Goal: Transaction & Acquisition: Purchase product/service

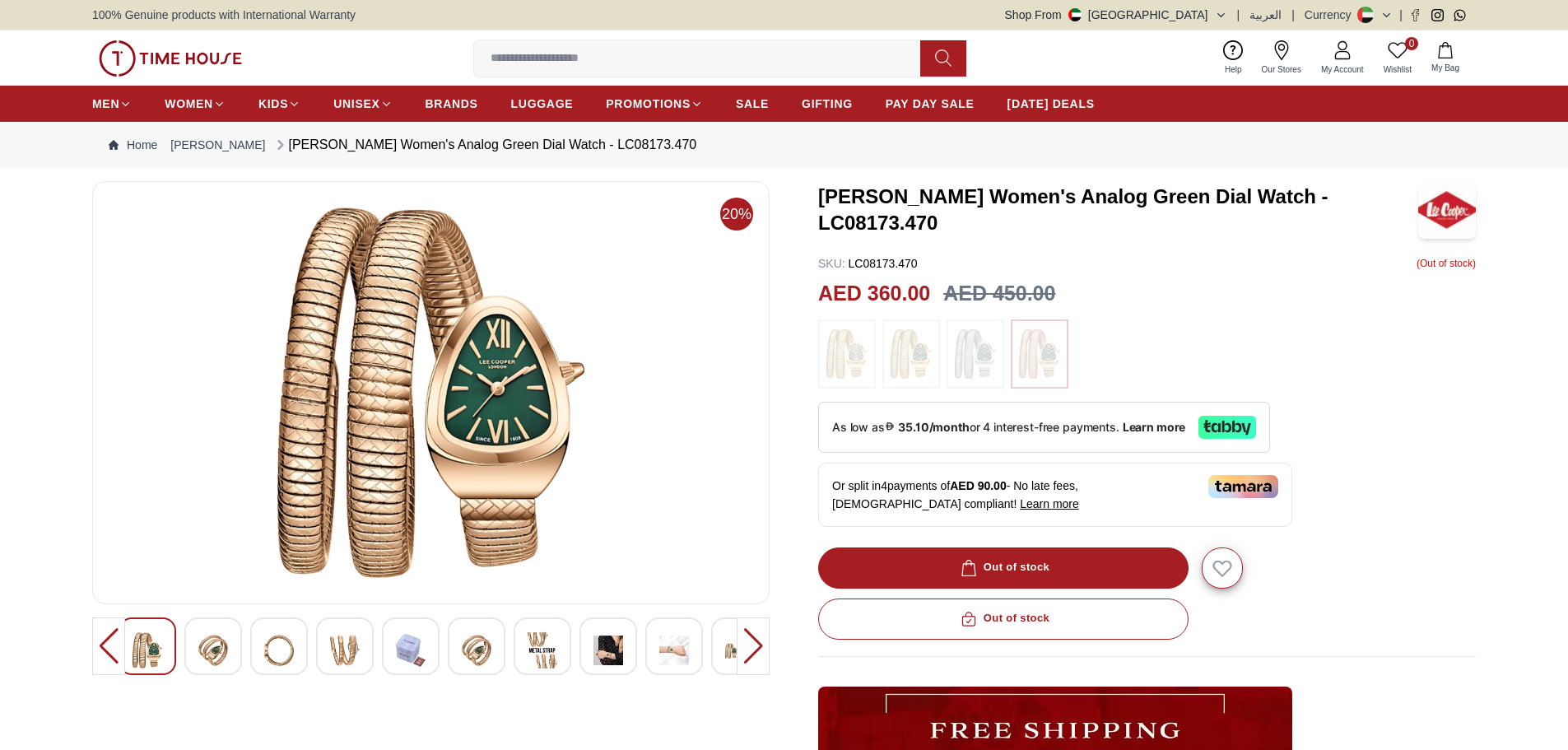
click at [746, 643] on div at bounding box center [753, 647] width 33 height 58
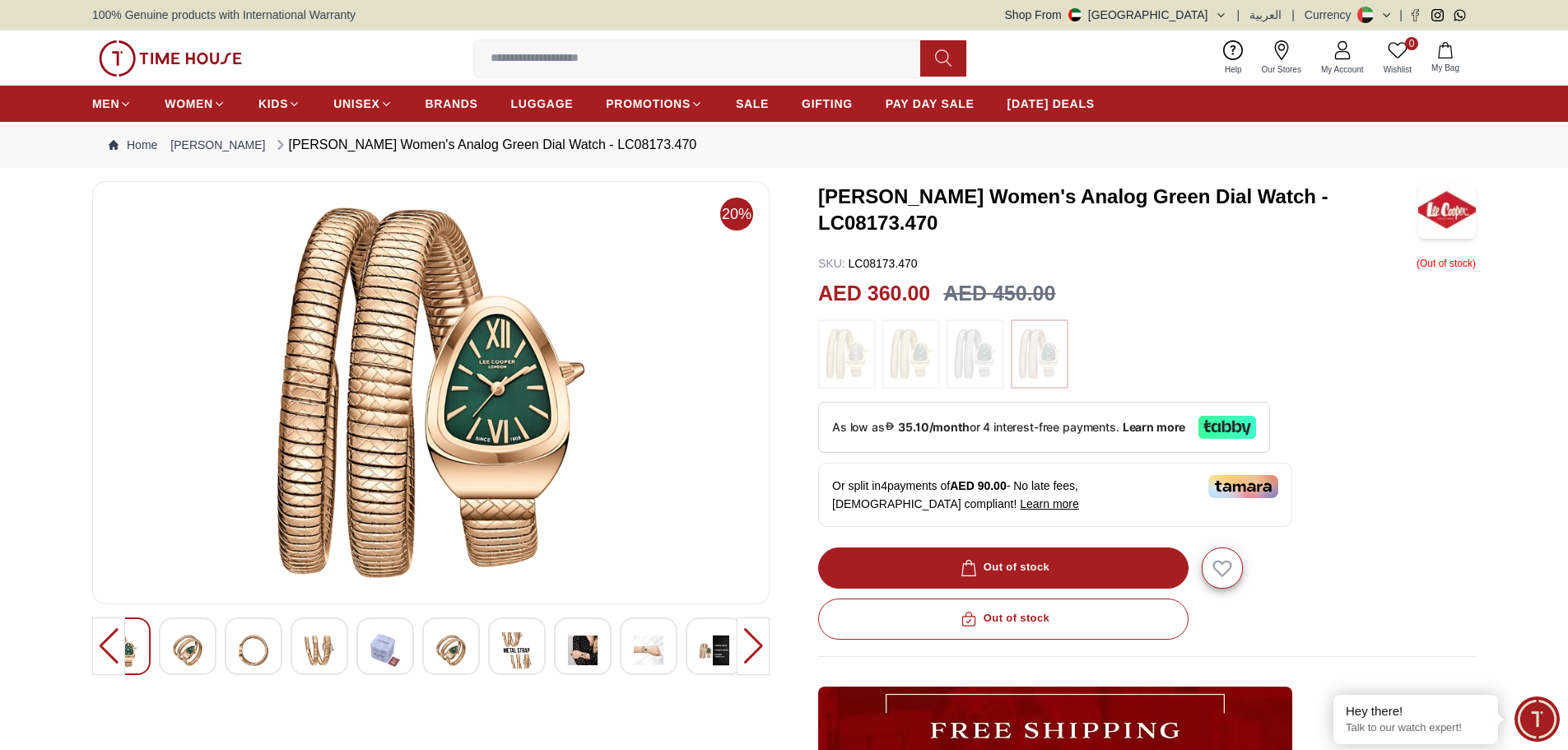
click at [206, 656] on div at bounding box center [188, 647] width 58 height 58
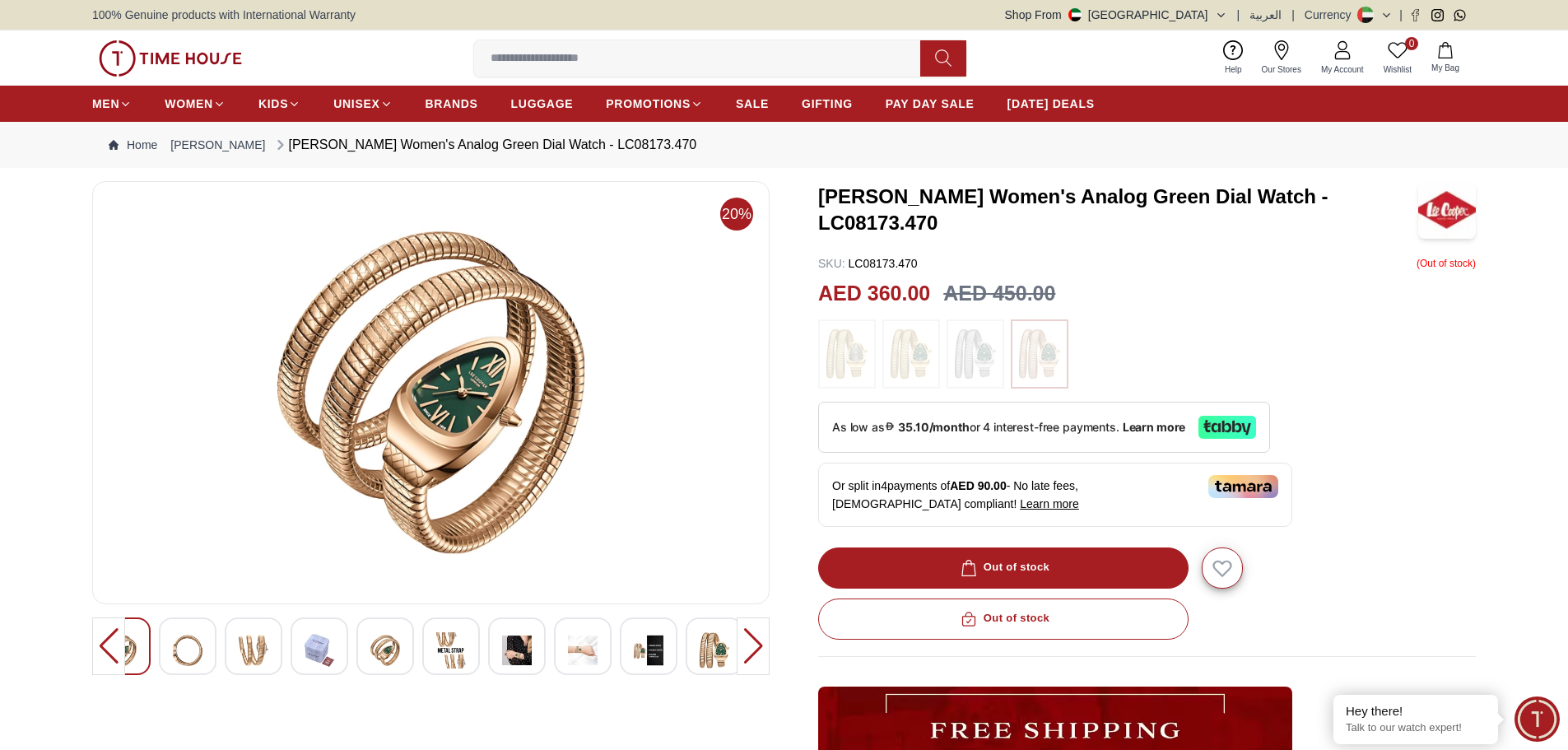
click at [259, 658] on img at bounding box center [254, 650] width 30 height 37
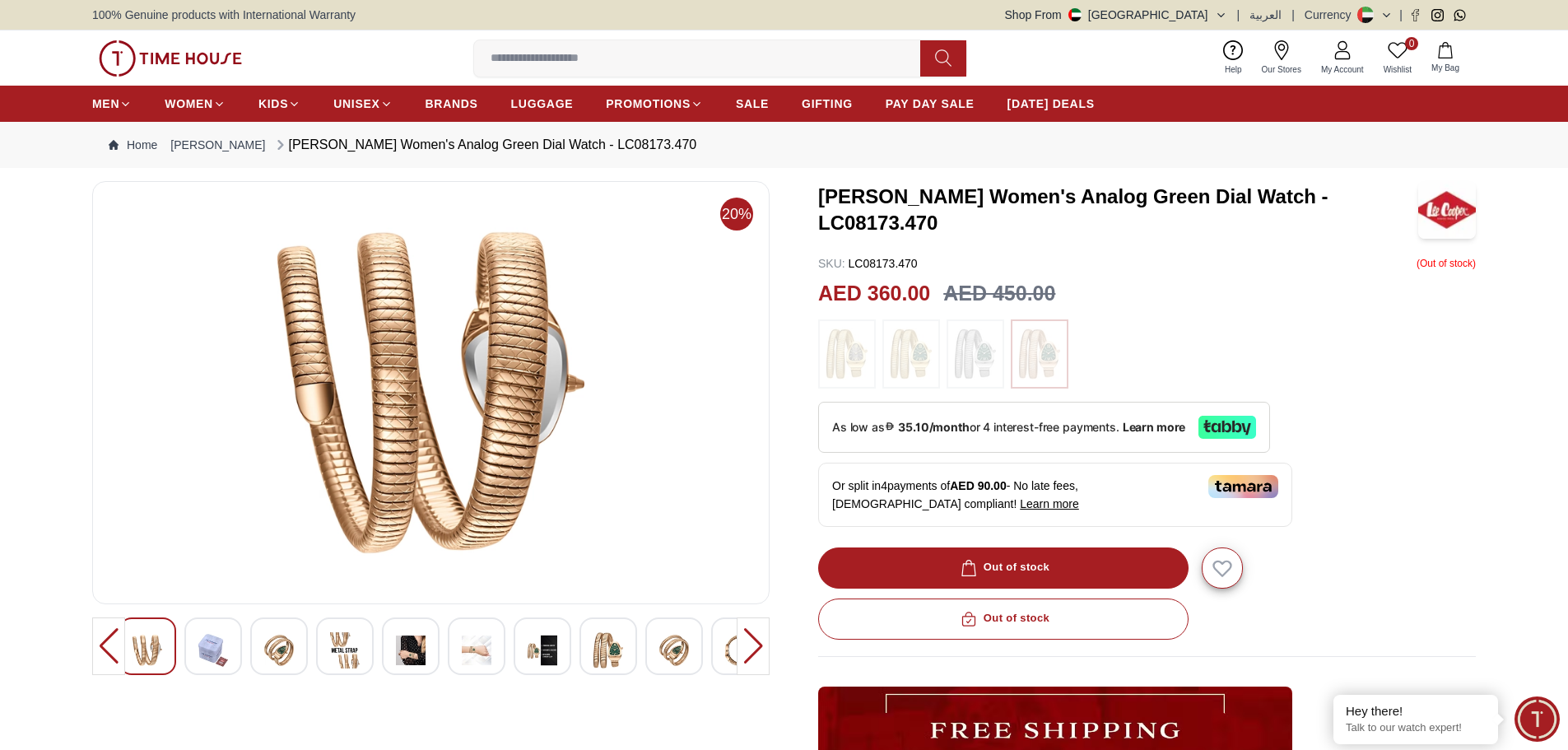
click at [304, 650] on div at bounding box center [279, 647] width 58 height 58
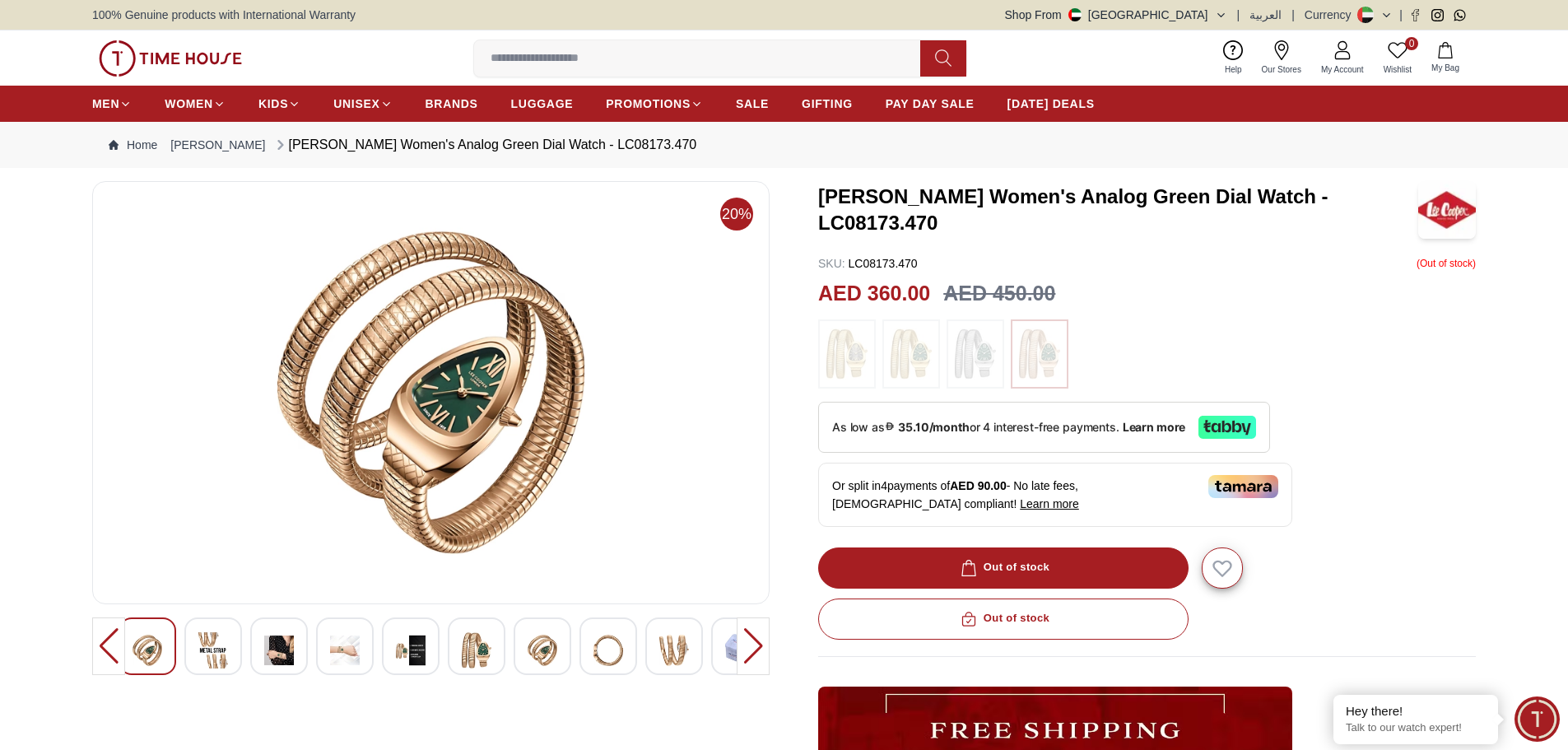
click at [401, 649] on img at bounding box center [410, 650] width 30 height 37
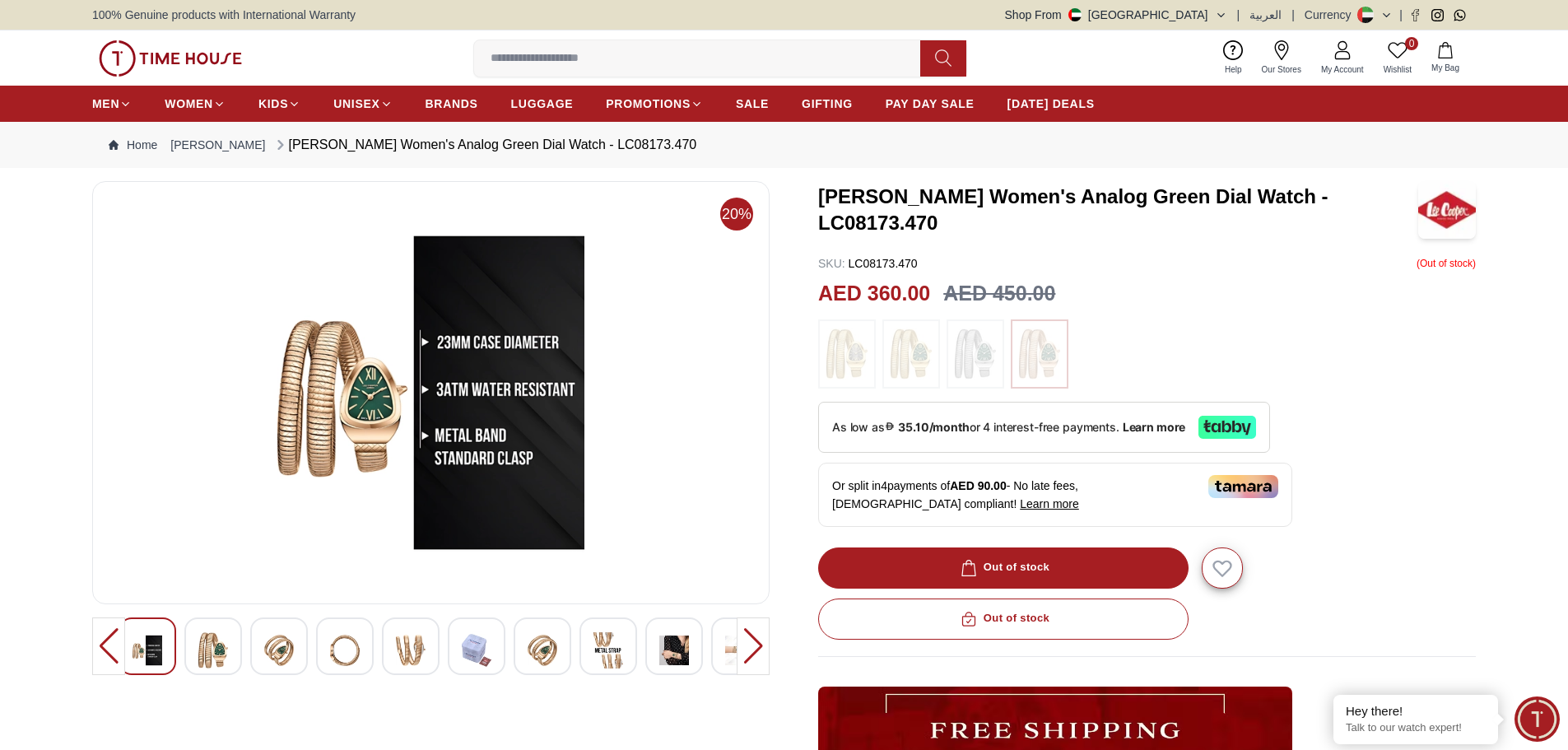
click at [447, 649] on div at bounding box center [430, 647] width 624 height 58
click at [473, 649] on img at bounding box center [476, 650] width 30 height 37
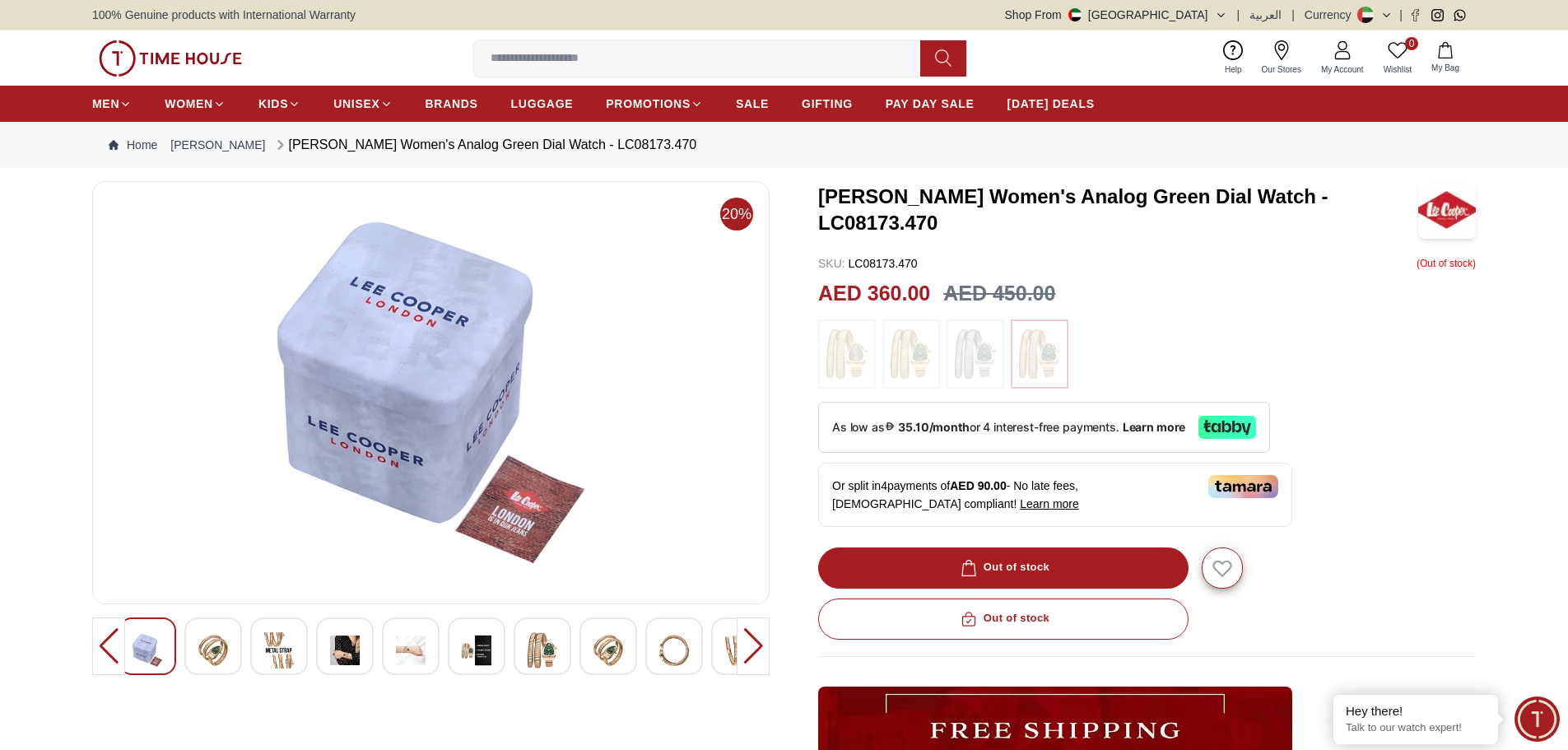
click at [473, 651] on img at bounding box center [476, 650] width 30 height 37
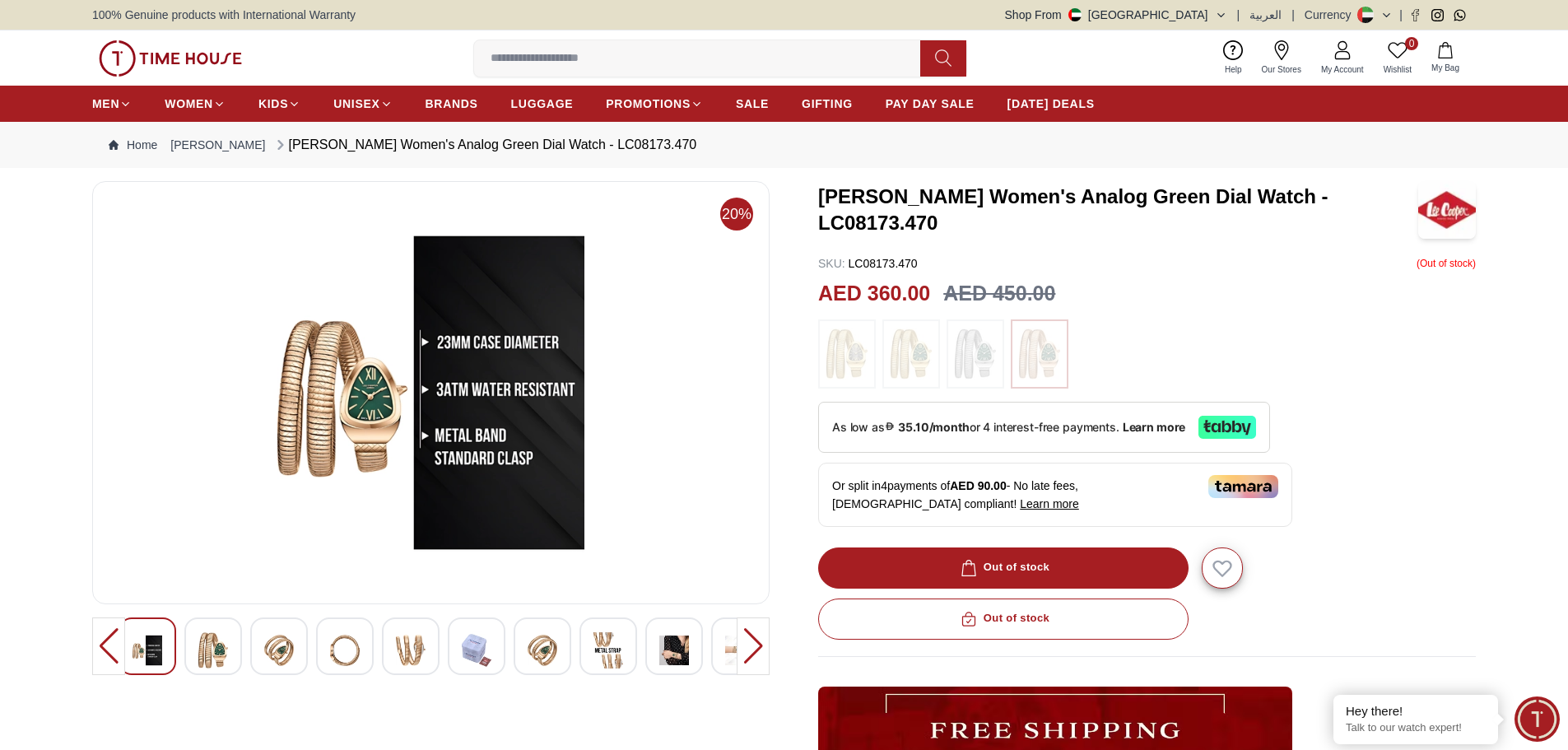
click at [522, 649] on div at bounding box center [543, 647] width 58 height 58
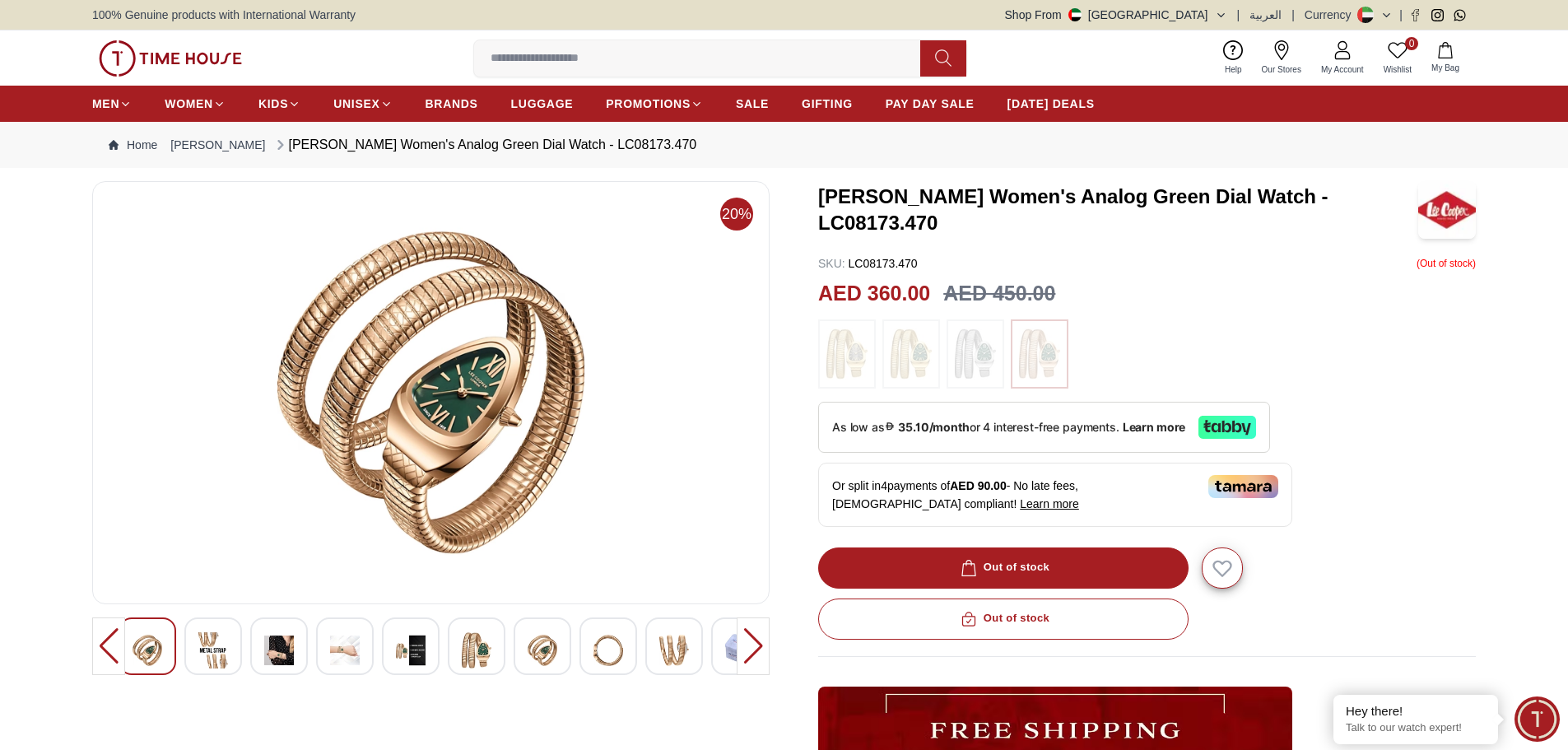
click at [980, 567] on div "Out of stock" at bounding box center [1147, 568] width 658 height 41
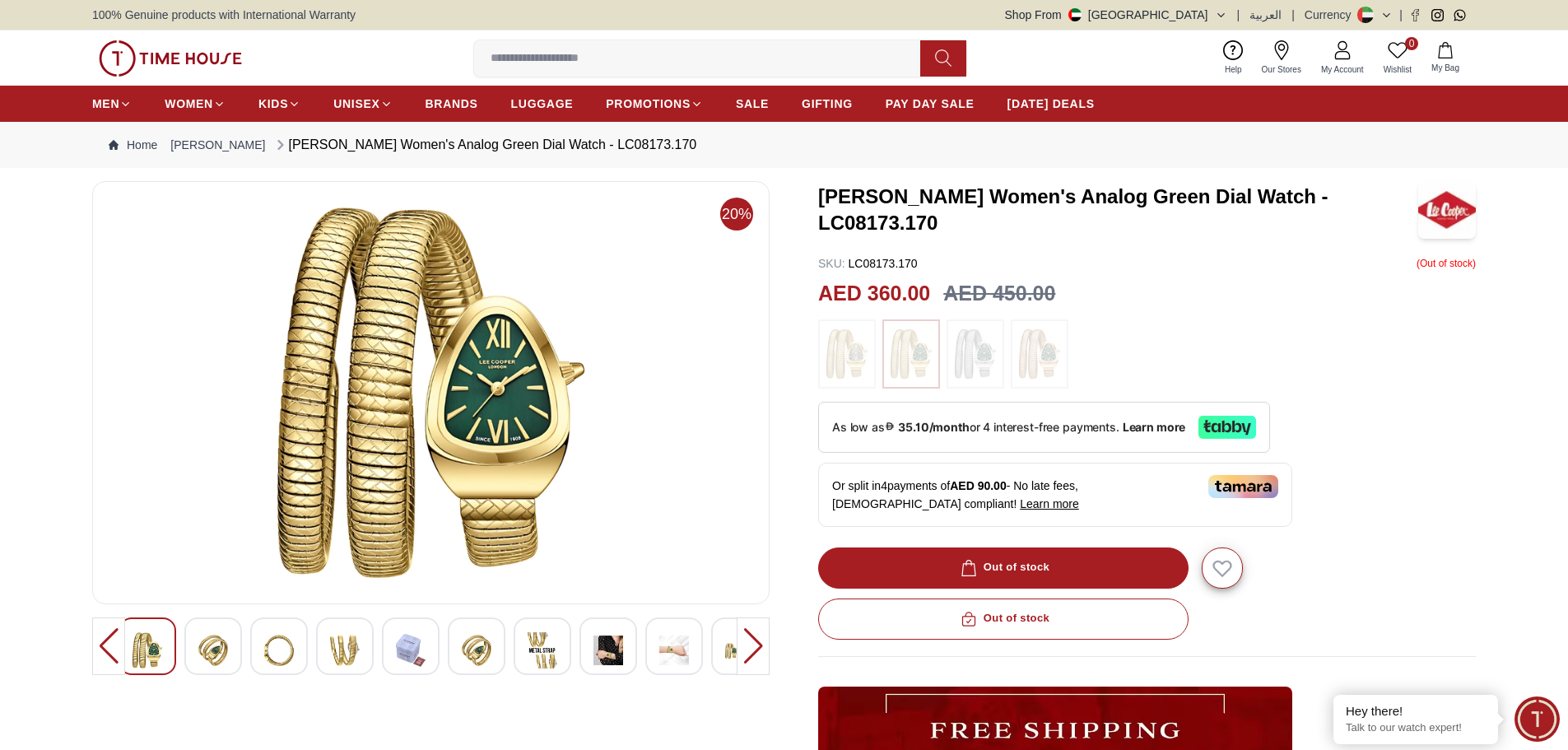
click at [1047, 567] on div "Out of stock" at bounding box center [1147, 568] width 658 height 41
click at [1033, 611] on div "Out of stock" at bounding box center [1147, 619] width 658 height 41
